Goal: Task Accomplishment & Management: Manage account settings

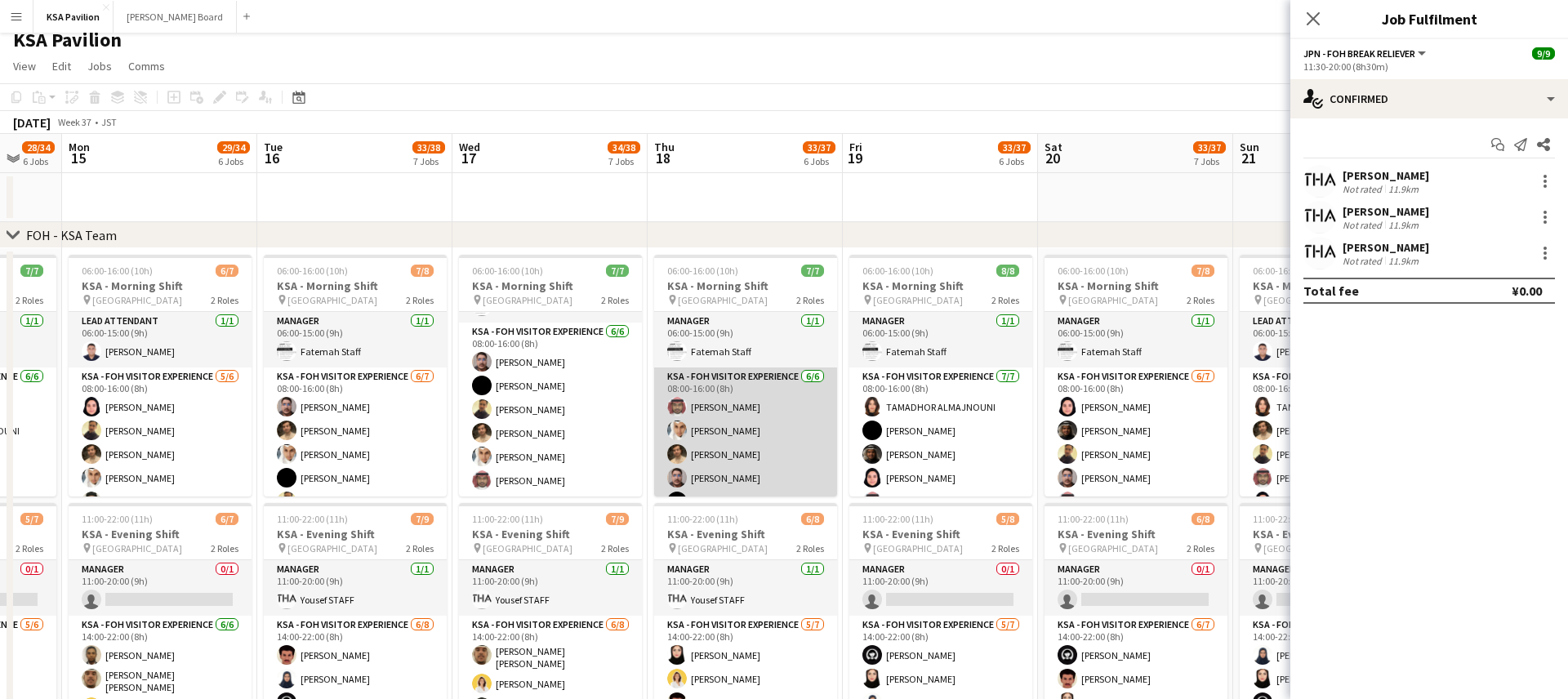
scroll to position [45, 0]
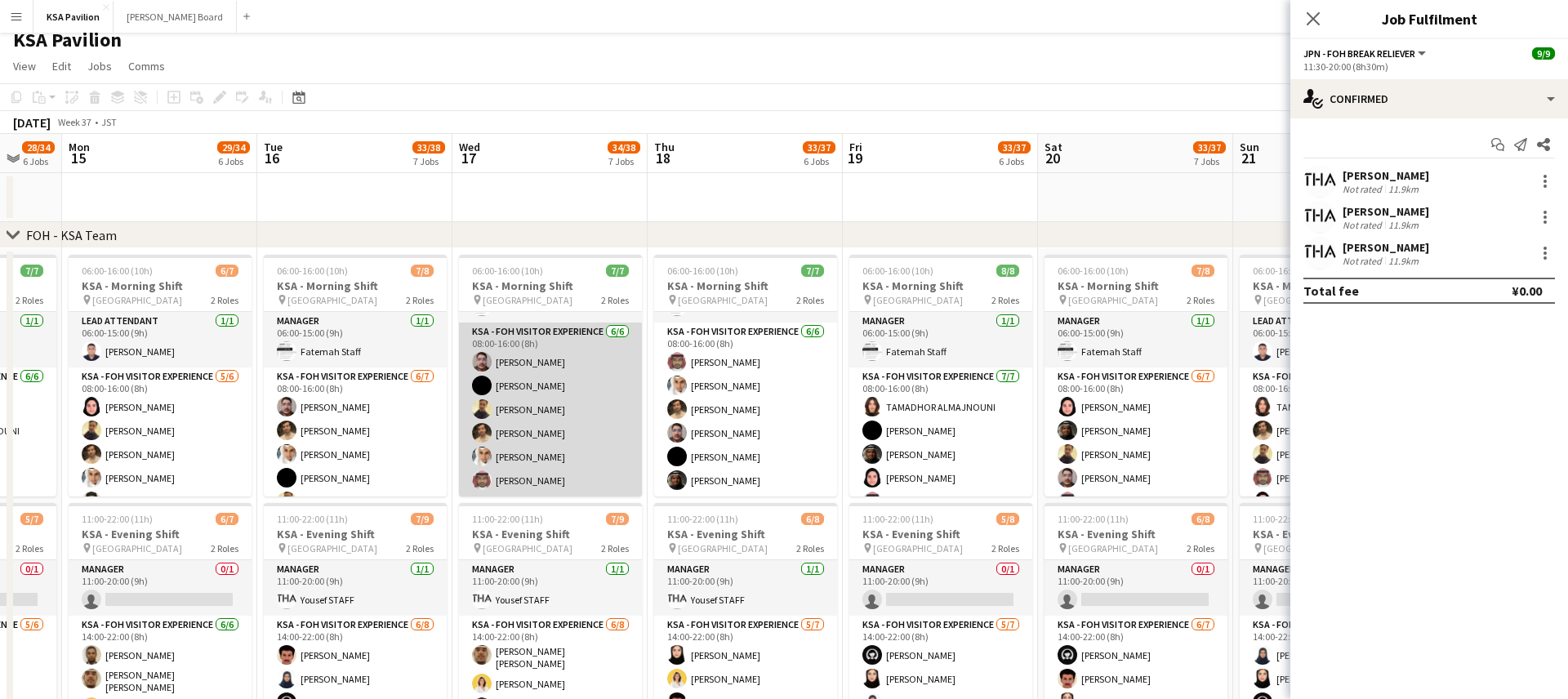
click at [565, 425] on app-card-role "KSA - FOH Visitor Experience [DATE] 08:00-16:00 (8h) [PERSON_NAME] [PERSON_NAME…" at bounding box center [550, 409] width 183 height 174
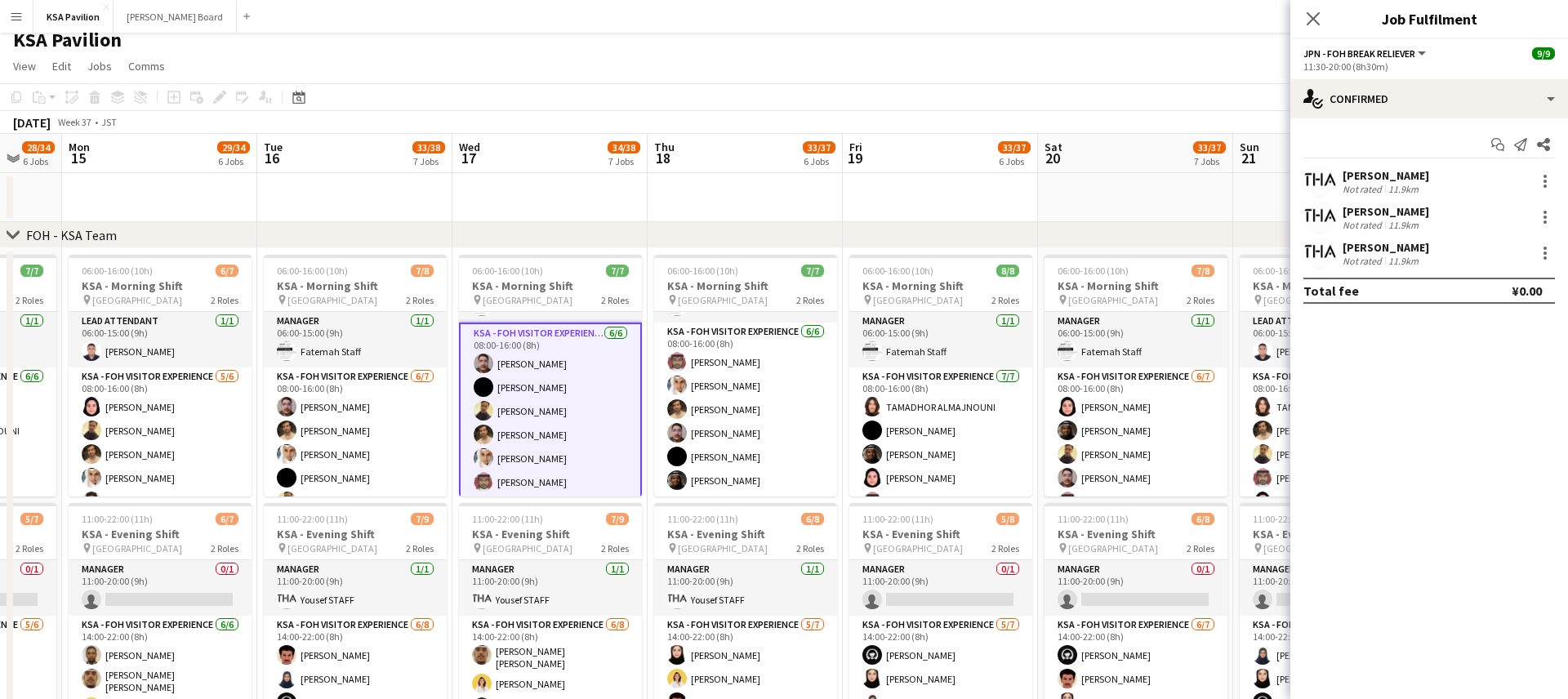
scroll to position [48, 0]
click at [576, 423] on app-card-role "KSA - FOH Visitor Experience [DATE] 08:00-16:00 (8h) [PERSON_NAME] [PERSON_NAME…" at bounding box center [550, 407] width 183 height 177
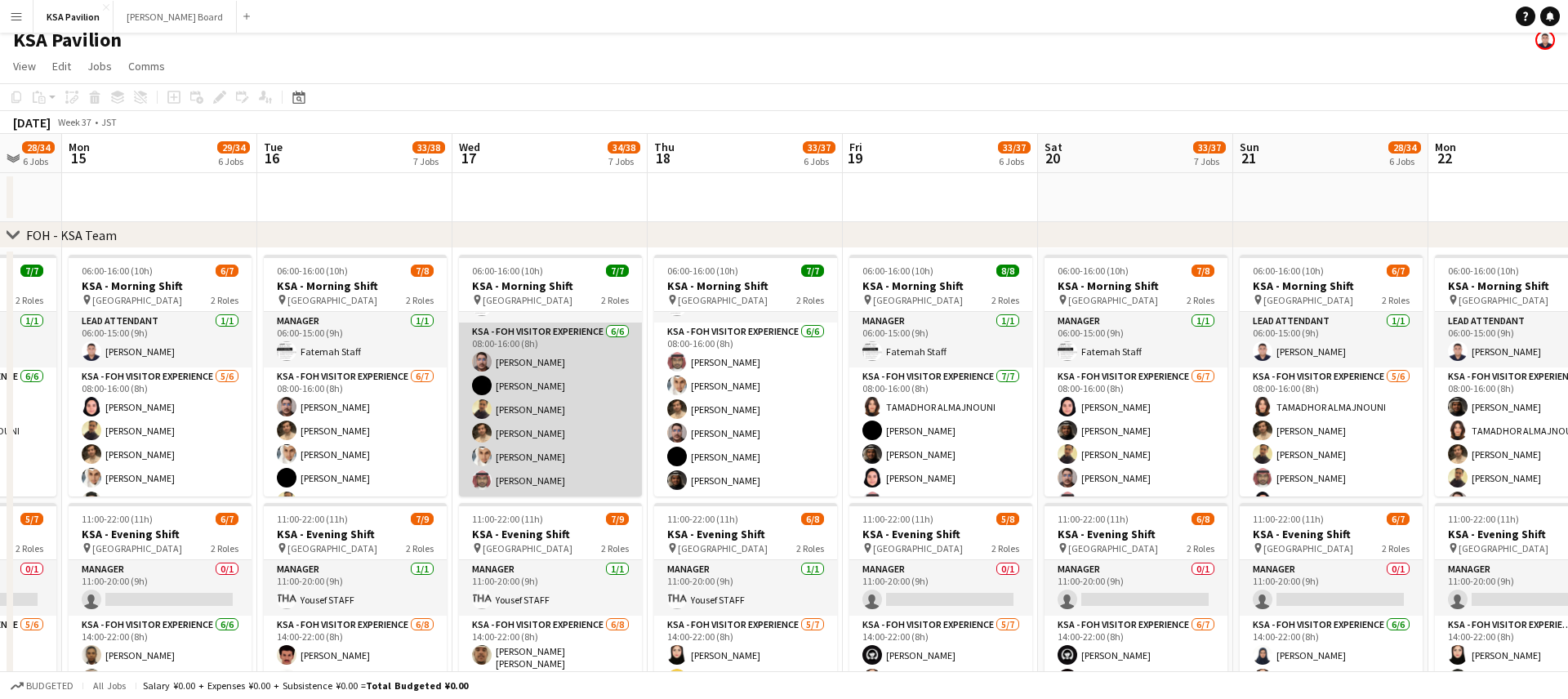
click at [576, 423] on app-card-role "KSA - FOH Visitor Experience [DATE] 08:00-16:00 (8h) [PERSON_NAME] [PERSON_NAME…" at bounding box center [550, 409] width 183 height 174
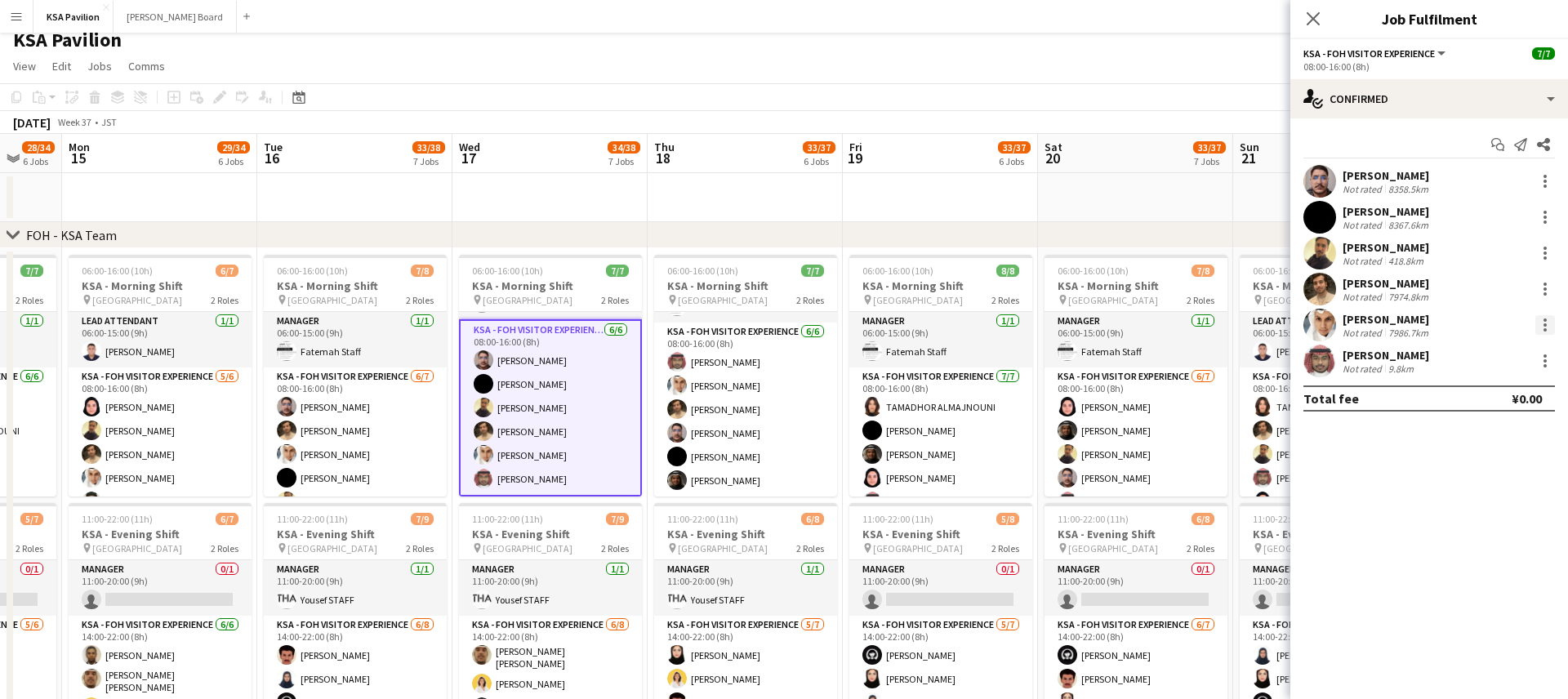
click at [1544, 323] on div at bounding box center [1545, 325] width 3 height 3
click at [1507, 513] on span "Remove" at bounding box center [1492, 512] width 102 height 14
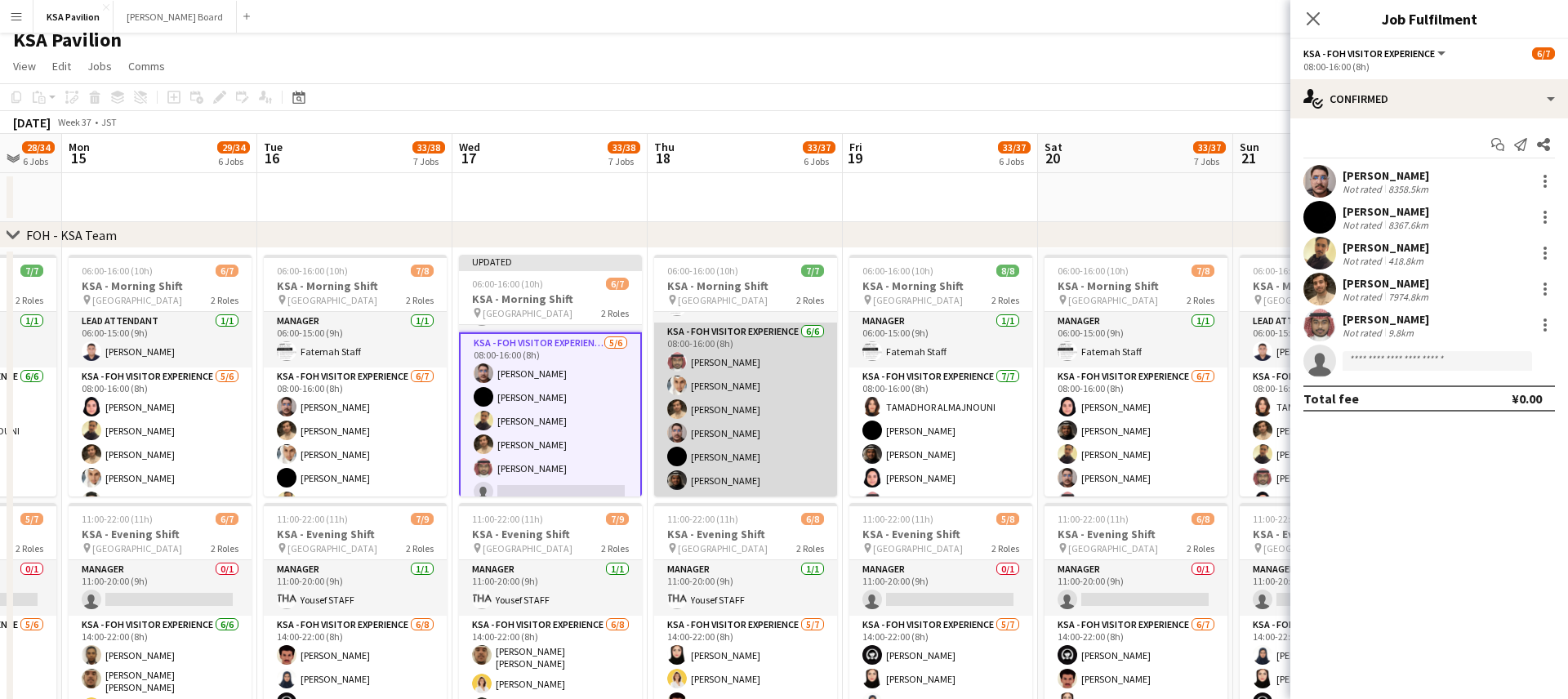
click at [748, 394] on app-card-role "KSA - FOH Visitor Experience [DATE] 08:00-16:00 (8h) [PERSON_NAME] Abdullah Alg…" at bounding box center [746, 409] width 183 height 174
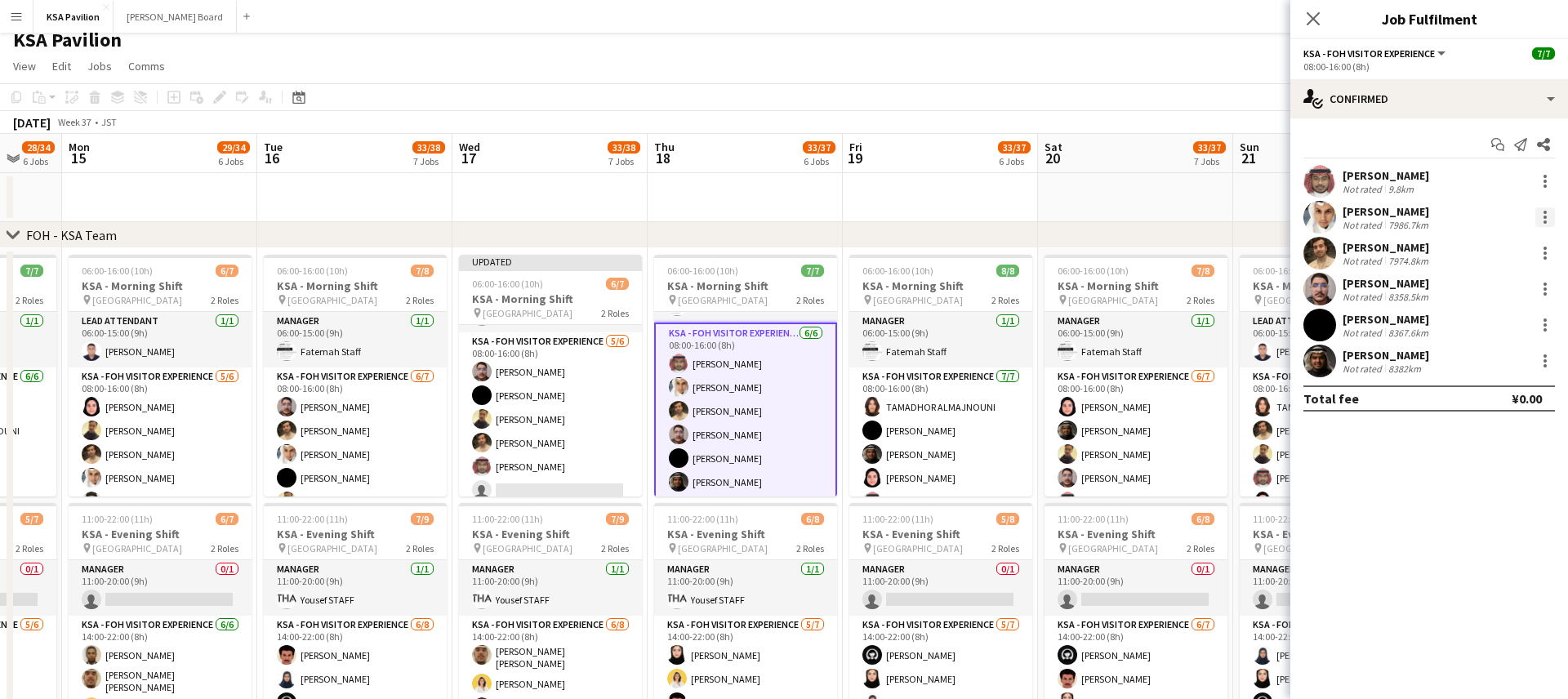
click at [1544, 213] on div at bounding box center [1545, 213] width 3 height 3
click at [1487, 406] on span "Remove" at bounding box center [1465, 403] width 49 height 14
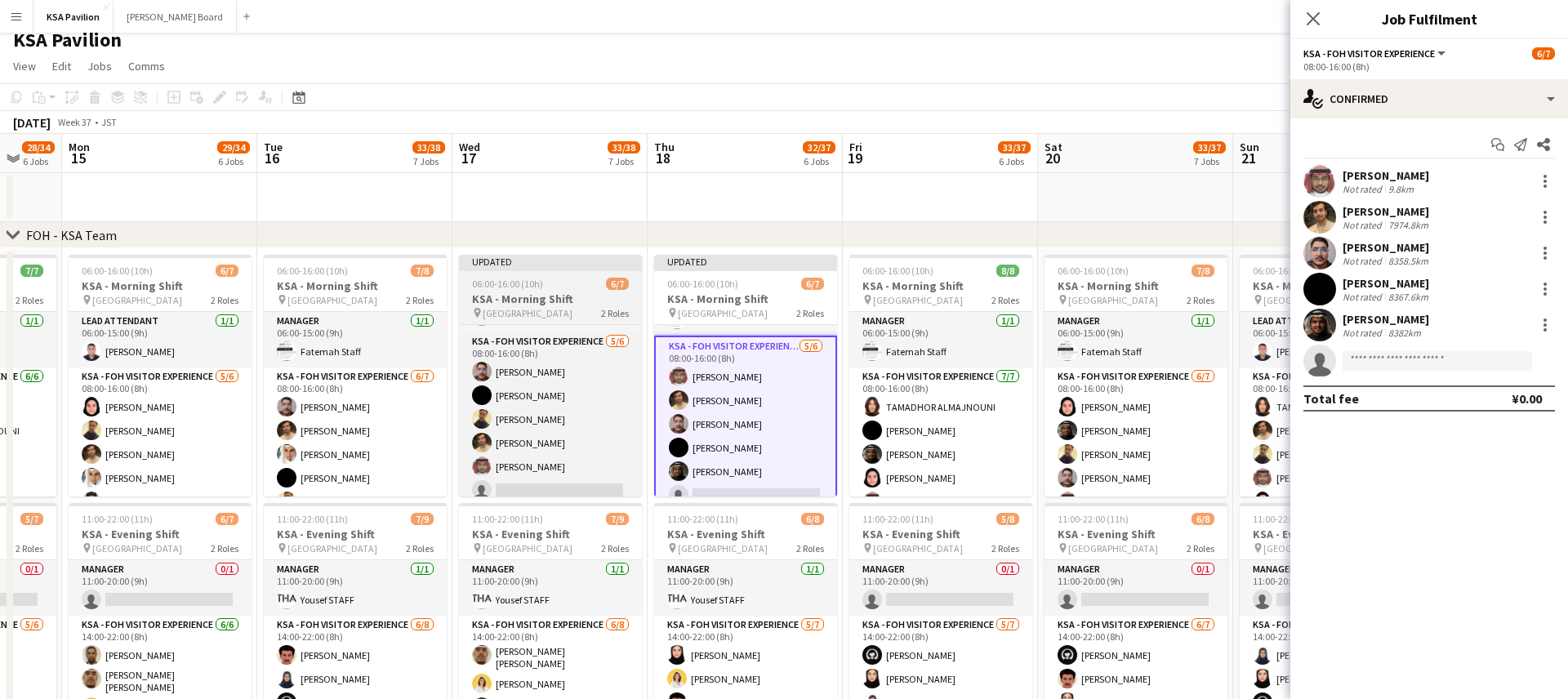
click at [532, 262] on div "Updated" at bounding box center [550, 261] width 183 height 13
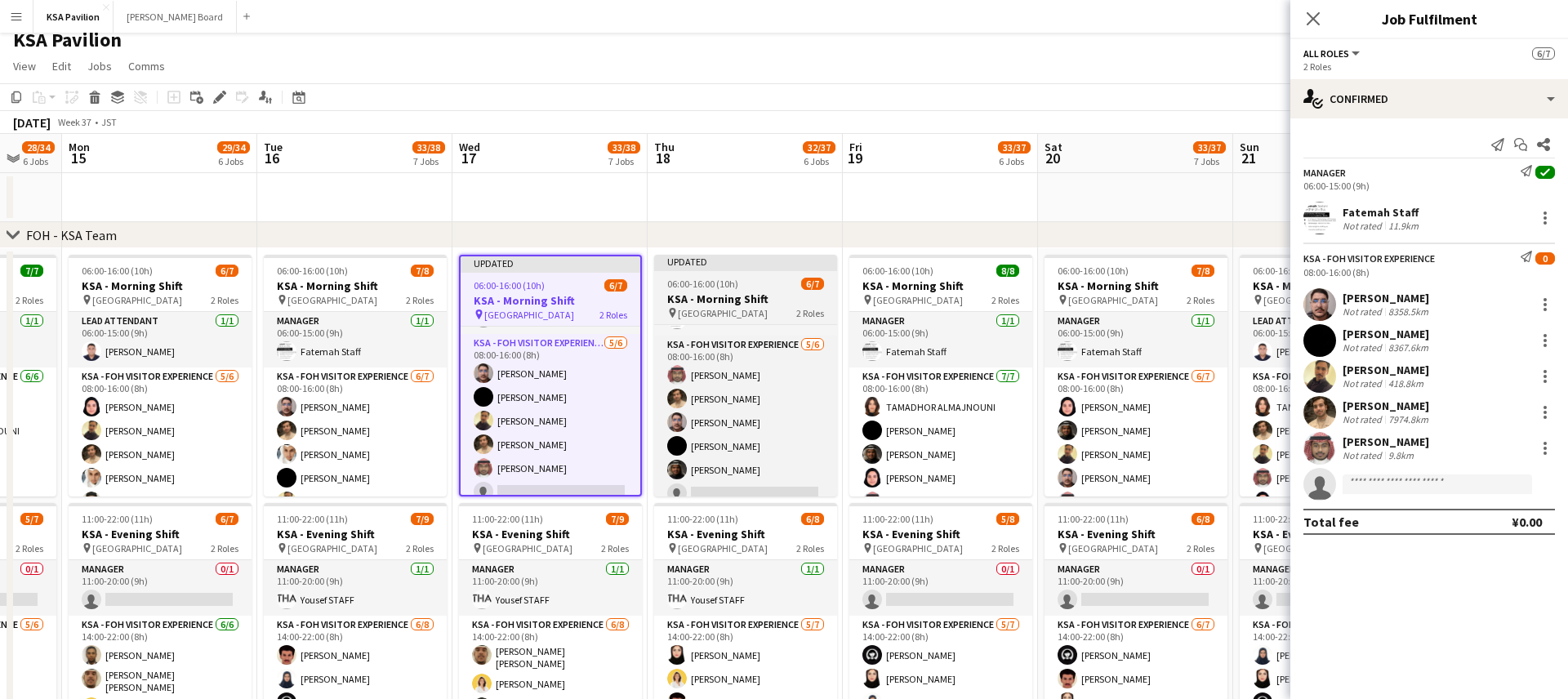
click at [661, 262] on div "Updated" at bounding box center [746, 261] width 183 height 13
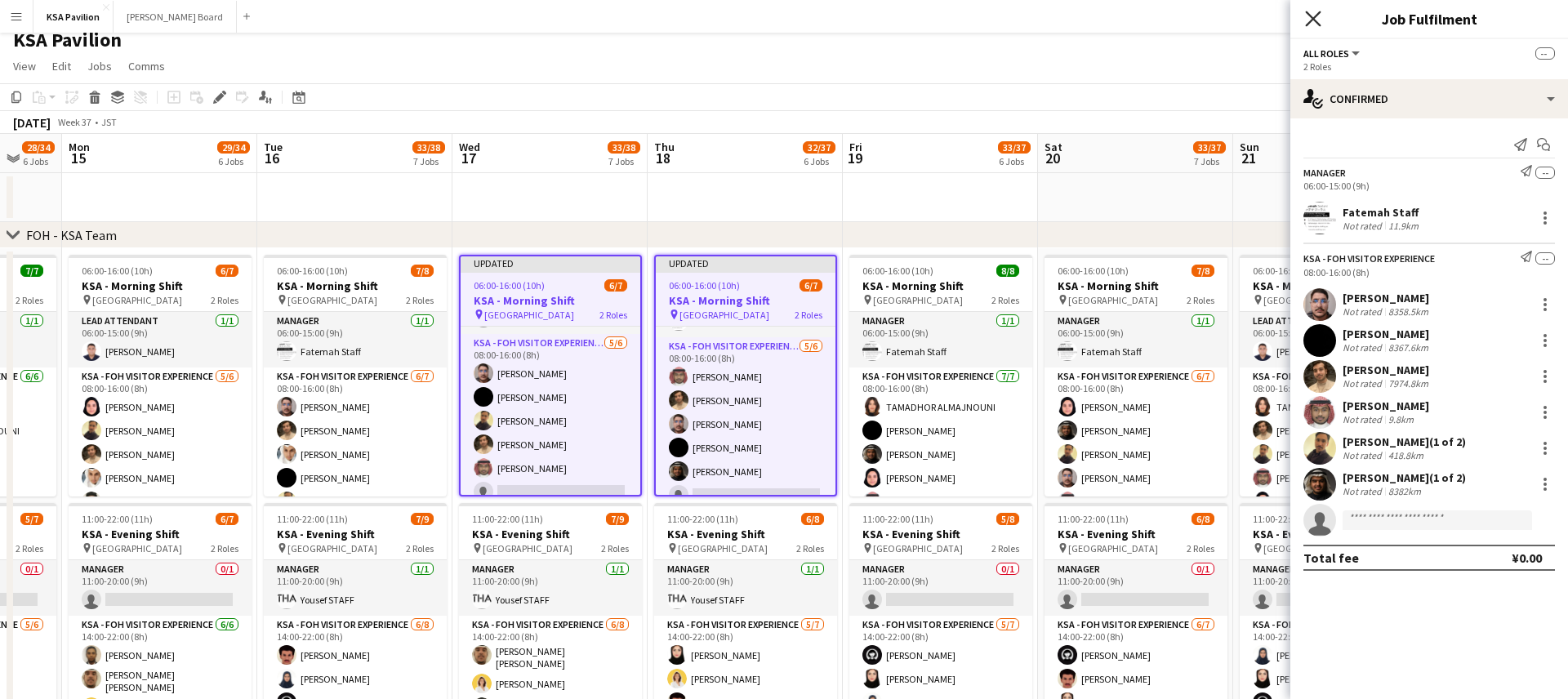
click at [1311, 13] on icon "Close pop-in" at bounding box center [1313, 18] width 15 height 15
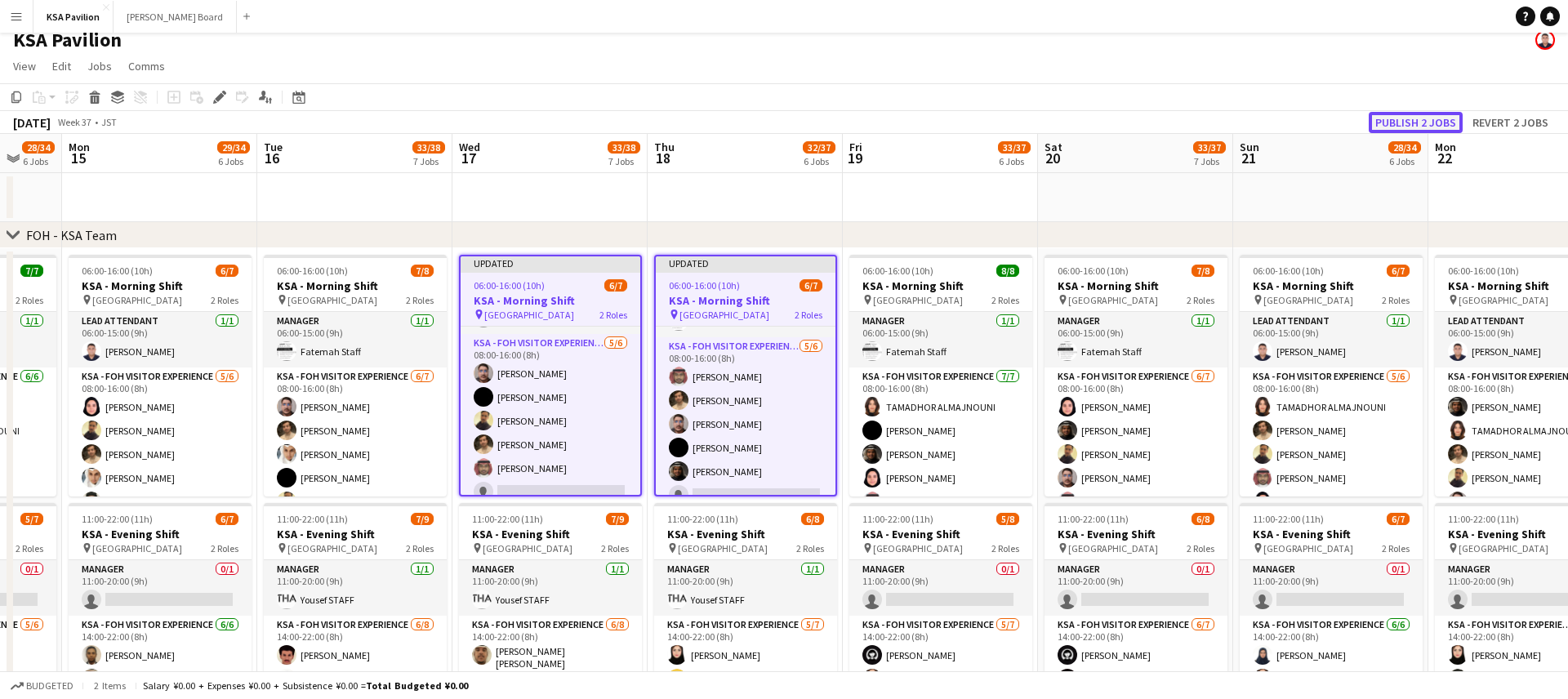
click at [1383, 122] on button "Publish 2 jobs" at bounding box center [1416, 122] width 94 height 21
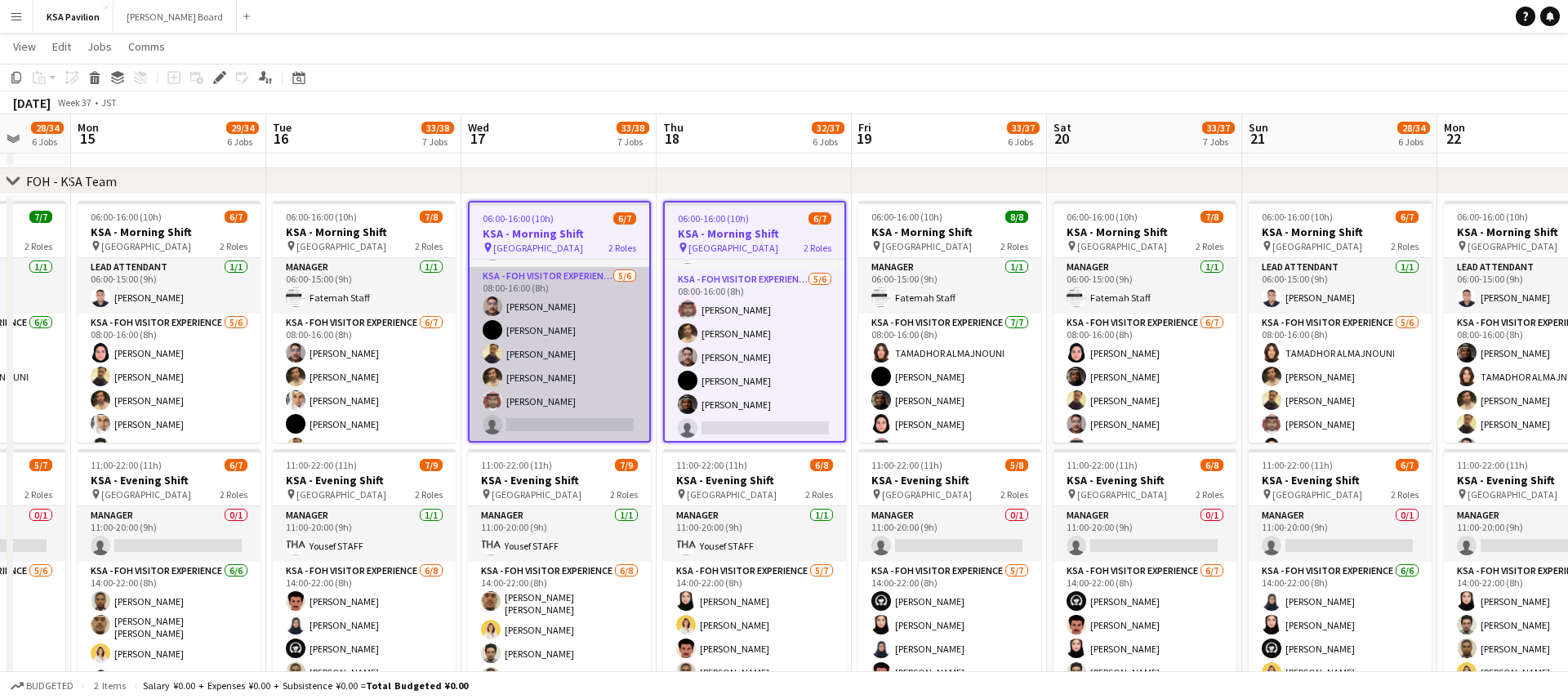
scroll to position [0, 513]
